Goal: Task Accomplishment & Management: Manage account settings

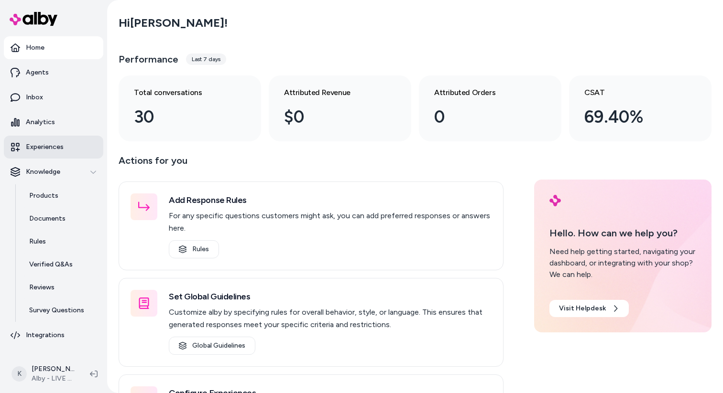
click at [63, 150] on link "Experiences" at bounding box center [53, 147] width 99 height 23
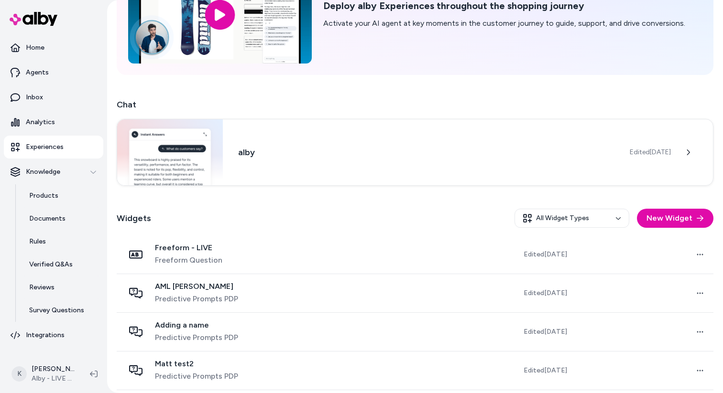
scroll to position [87, 0]
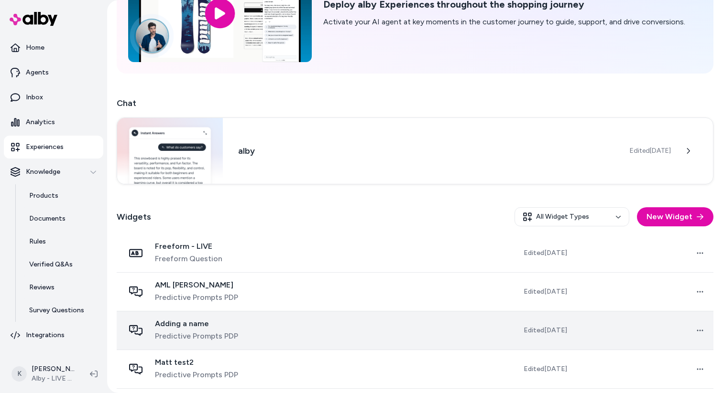
click at [323, 332] on td at bounding box center [392, 330] width 139 height 39
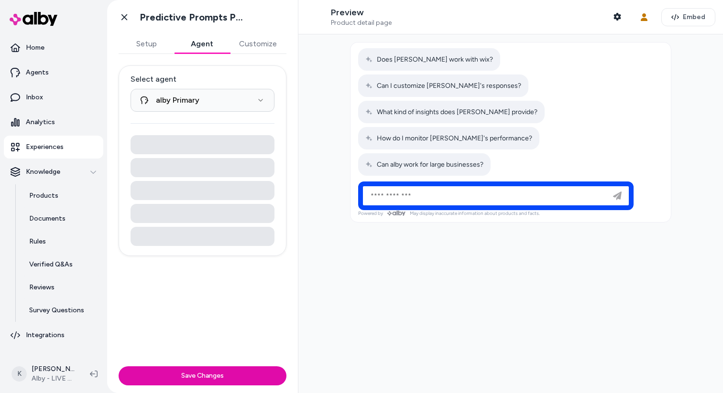
click at [193, 50] on button "Agent" at bounding box center [201, 43] width 55 height 19
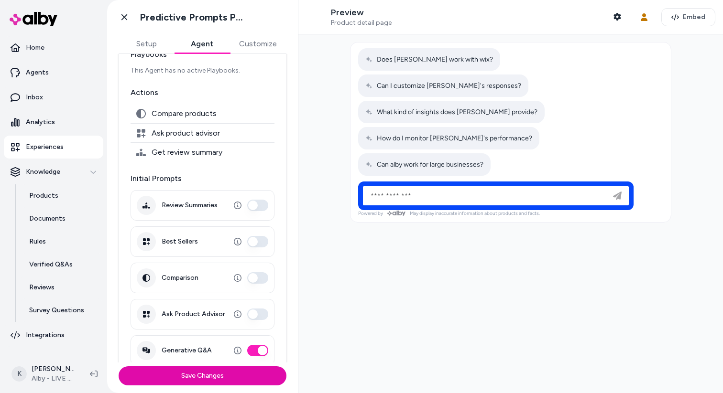
scroll to position [100, 0]
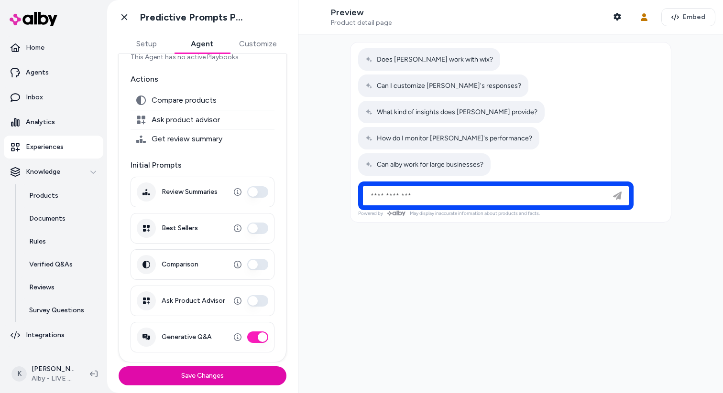
click at [261, 226] on button "Best Sellers" at bounding box center [257, 228] width 21 height 11
click at [254, 268] on button "Comparison" at bounding box center [257, 264] width 21 height 11
click at [264, 297] on button "Ask Product Advisor" at bounding box center [257, 300] width 21 height 11
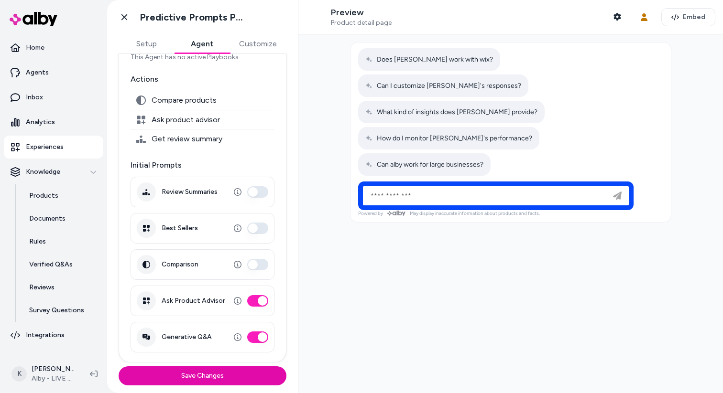
click at [264, 297] on button "Ask Product Advisor" at bounding box center [257, 300] width 21 height 11
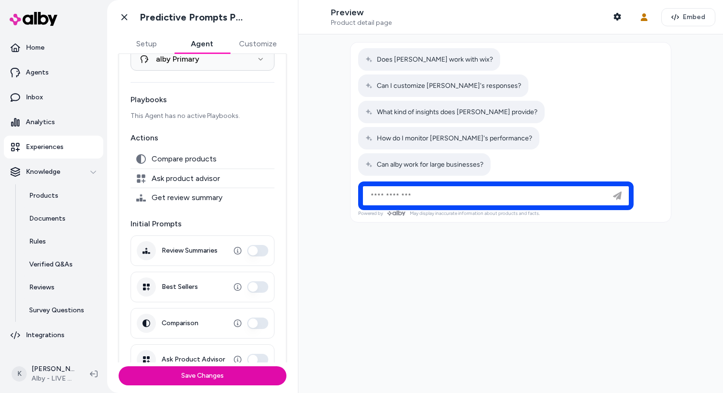
scroll to position [0, 0]
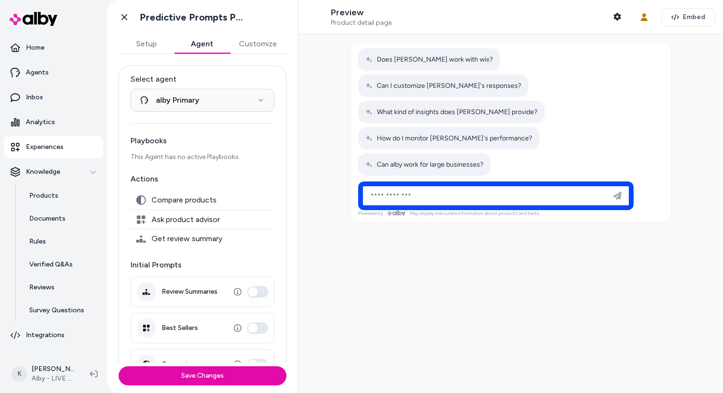
click at [242, 44] on button "Customize" at bounding box center [257, 43] width 57 height 19
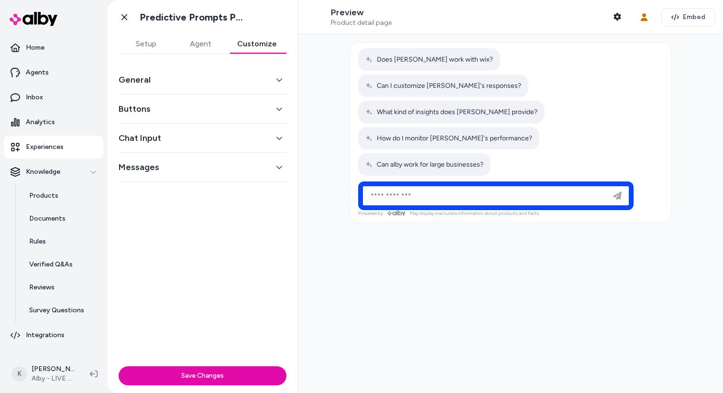
click at [214, 43] on button "Agent" at bounding box center [200, 43] width 54 height 19
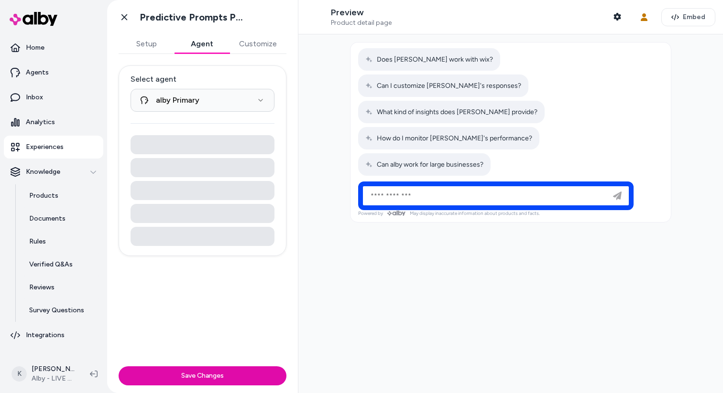
click at [84, 151] on link "Experiences" at bounding box center [53, 147] width 99 height 23
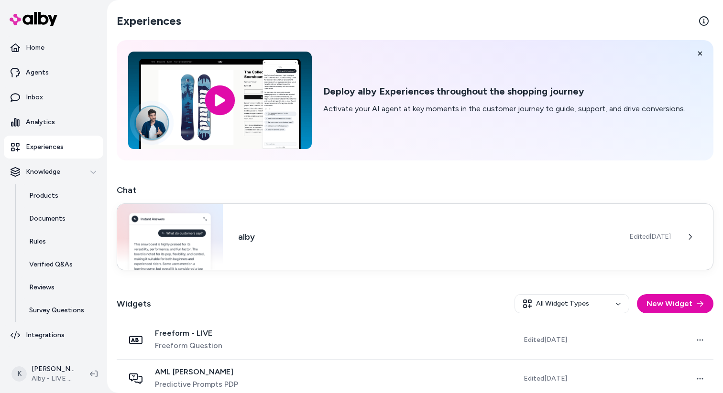
click at [368, 220] on div "alby Edited [DATE]" at bounding box center [415, 237] width 597 height 67
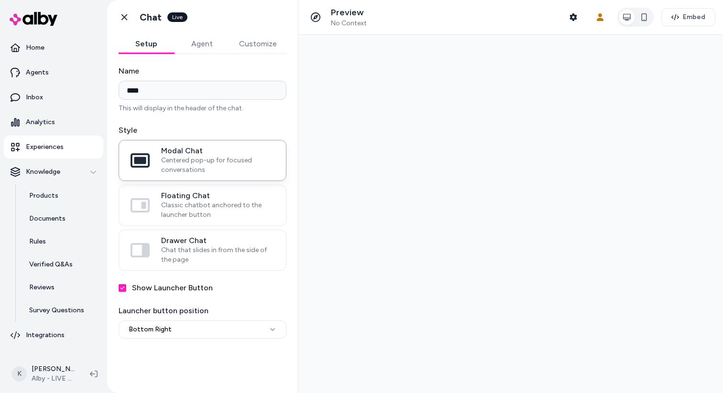
click at [213, 42] on button "Agent" at bounding box center [201, 43] width 55 height 19
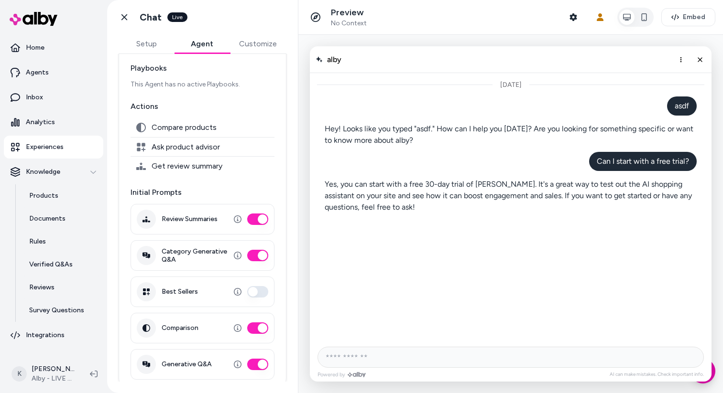
scroll to position [76, 0]
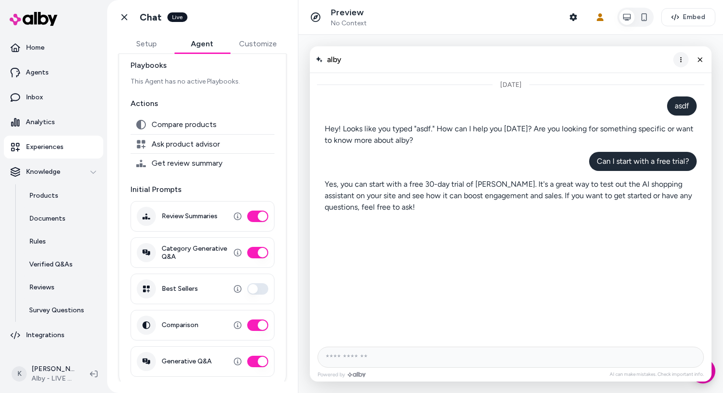
click at [679, 63] on icon "More options" at bounding box center [681, 60] width 8 height 8
click at [665, 79] on span "Clear conversation" at bounding box center [646, 80] width 56 height 8
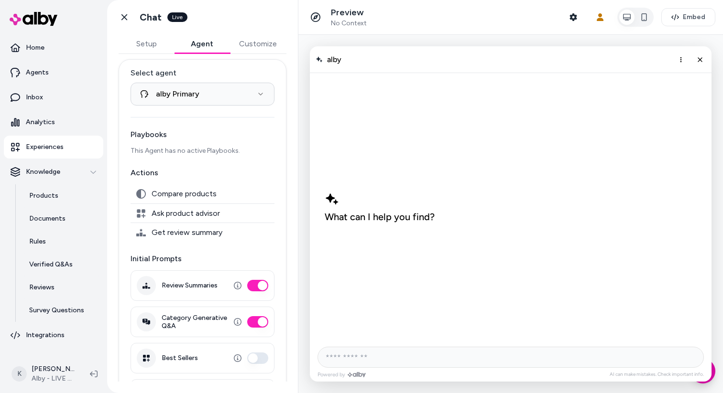
scroll to position [0, 0]
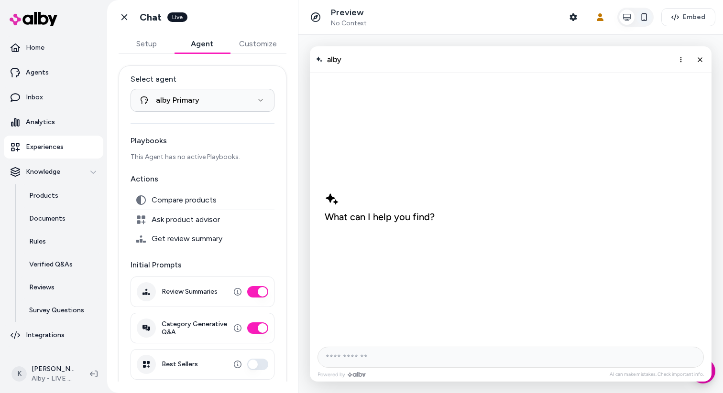
click at [650, 18] on button "button" at bounding box center [643, 17] width 15 height 15
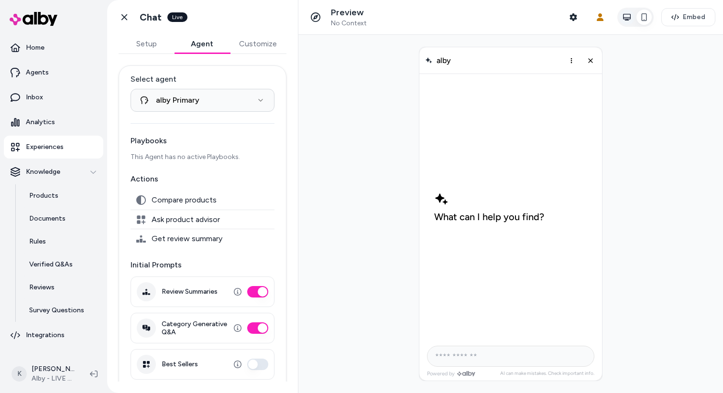
click at [632, 19] on button "button" at bounding box center [626, 17] width 15 height 15
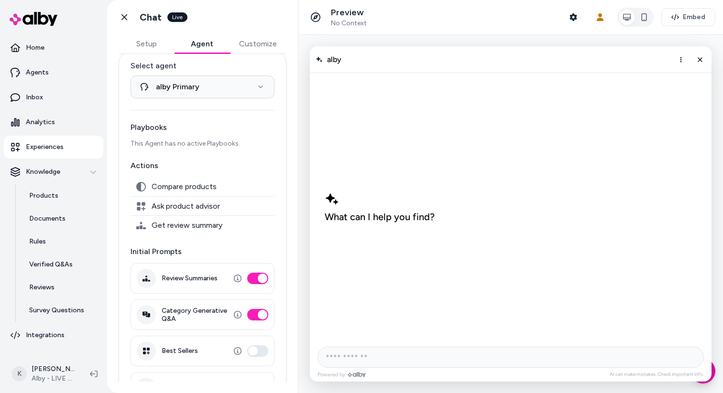
scroll to position [6, 0]
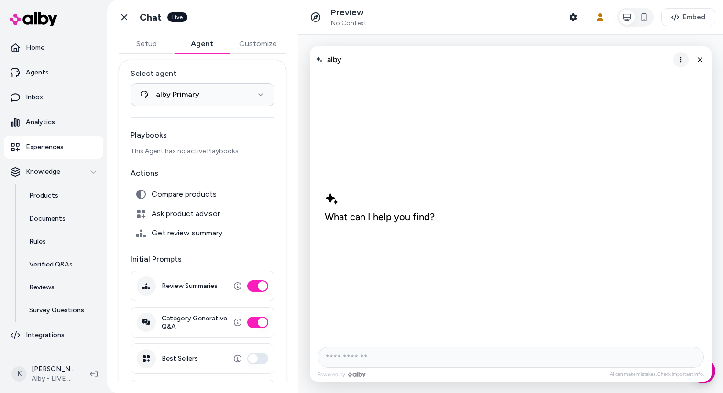
click at [677, 58] on icon "More options" at bounding box center [681, 60] width 8 height 8
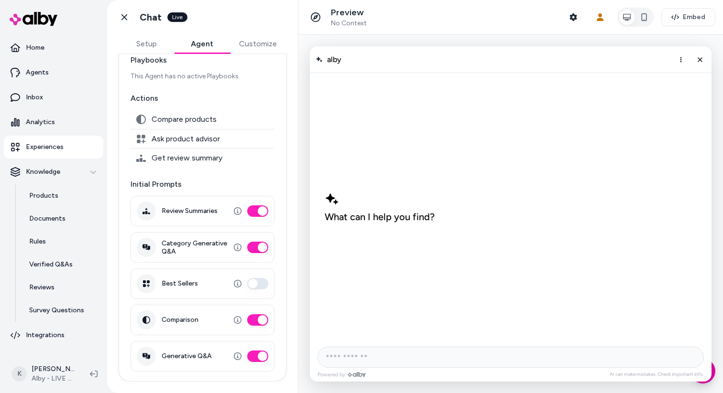
click at [325, 39] on div at bounding box center [510, 214] width 424 height 358
click at [36, 46] on p "Home" at bounding box center [35, 48] width 19 height 10
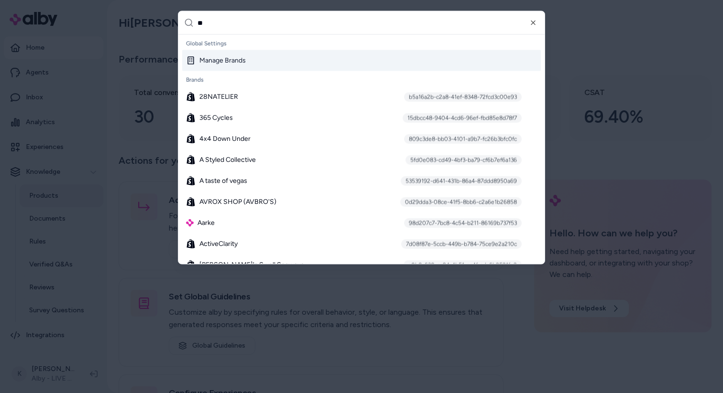
type input "***"
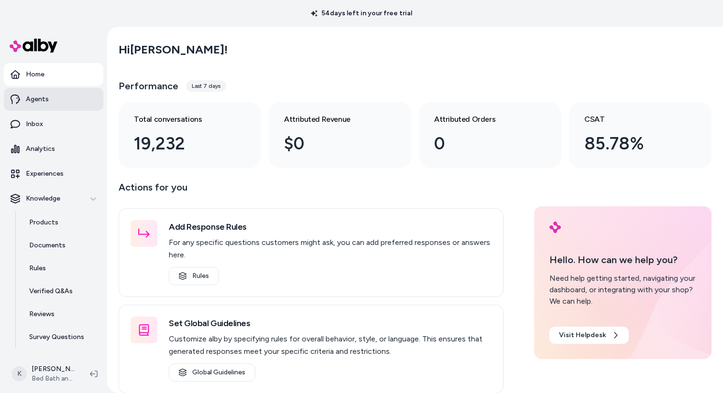
click at [60, 105] on link "Agents" at bounding box center [53, 99] width 99 height 23
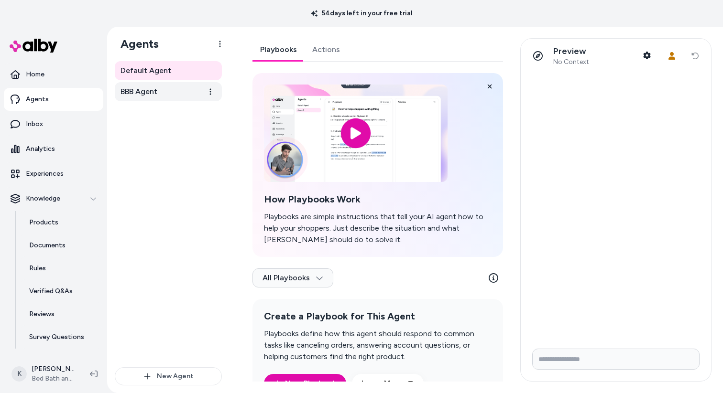
click at [177, 92] on link "BBB Agent" at bounding box center [168, 91] width 107 height 19
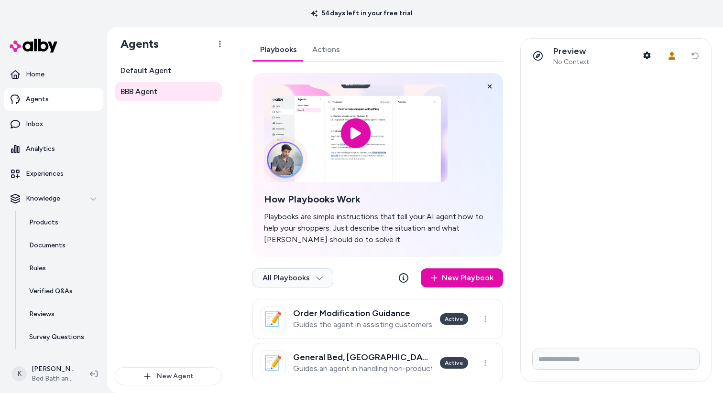
scroll to position [101, 0]
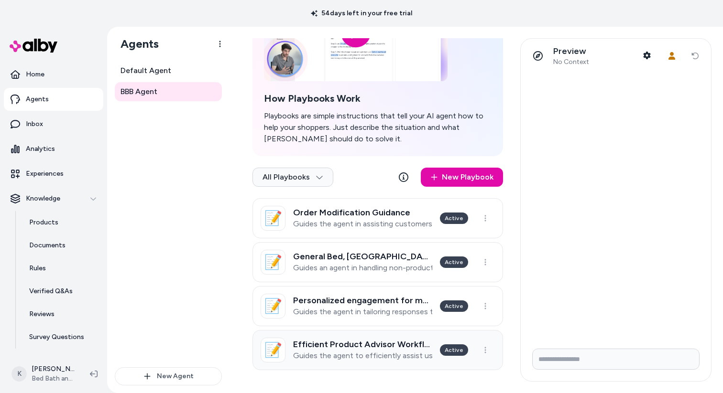
click at [376, 350] on div "Efficient Product Advisor Workflow Guides the agent to efficiently assist users…" at bounding box center [362, 350] width 139 height 21
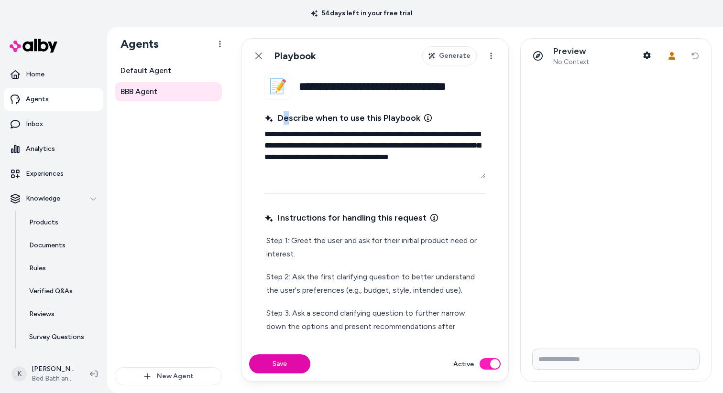
drag, startPoint x: 281, startPoint y: 117, endPoint x: 286, endPoint y: 117, distance: 5.3
click at [286, 117] on span "Describe when to use this Playbook" at bounding box center [342, 117] width 156 height 13
click at [331, 120] on span "Describe when to use this Playbook" at bounding box center [342, 117] width 156 height 13
click at [331, 125] on textarea "**********" at bounding box center [374, 152] width 221 height 54
drag, startPoint x: 345, startPoint y: 171, endPoint x: 267, endPoint y: 138, distance: 85.0
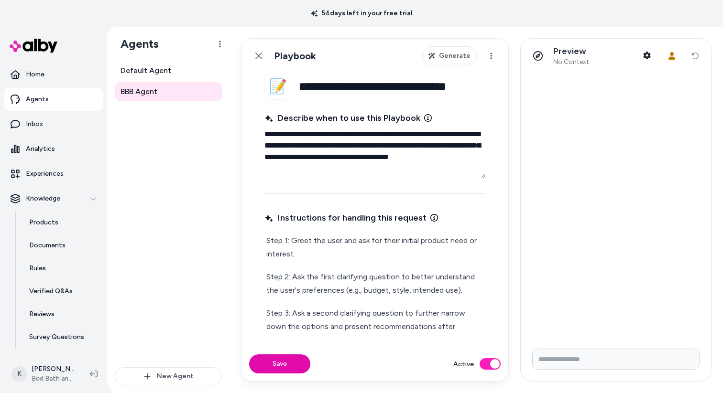
click at [267, 138] on textarea "**********" at bounding box center [374, 152] width 221 height 54
type textarea "*"
click at [510, 34] on div "**********" at bounding box center [475, 210] width 493 height 367
